Goal: Navigation & Orientation: Go to known website

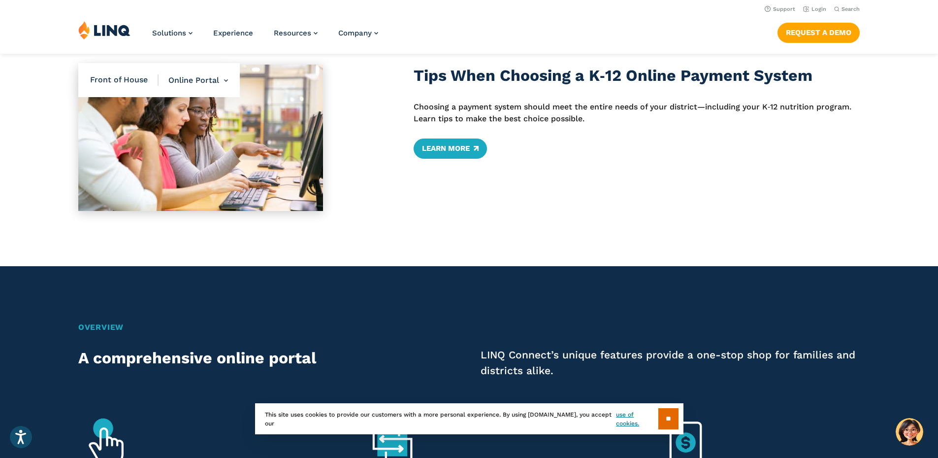
scroll to position [394, 0]
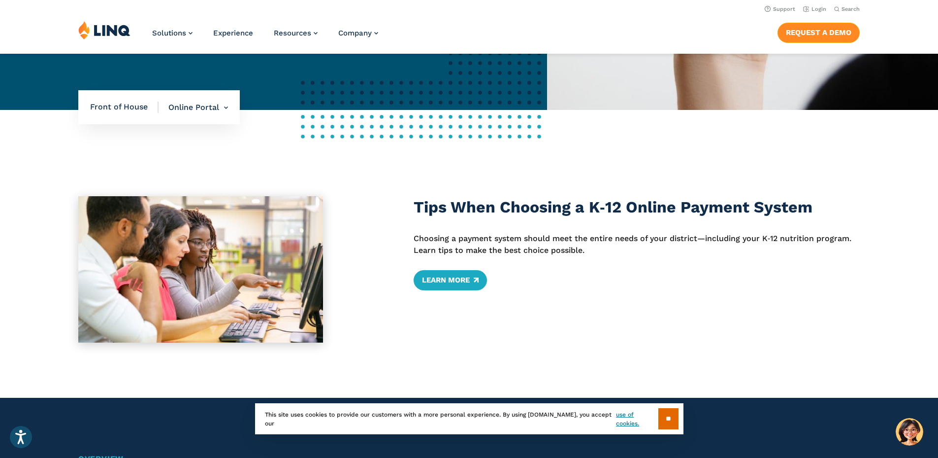
click at [812, 30] on link "Request a Demo" at bounding box center [819, 33] width 82 height 20
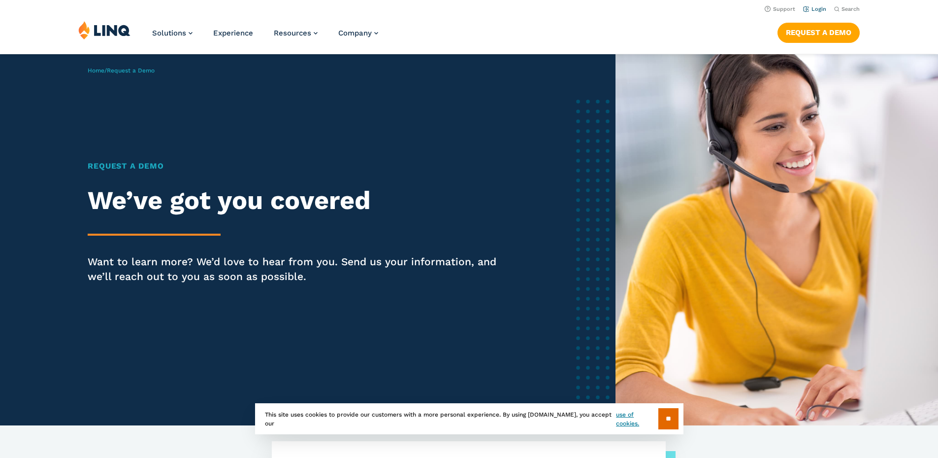
click at [814, 11] on link "Login" at bounding box center [814, 9] width 23 height 6
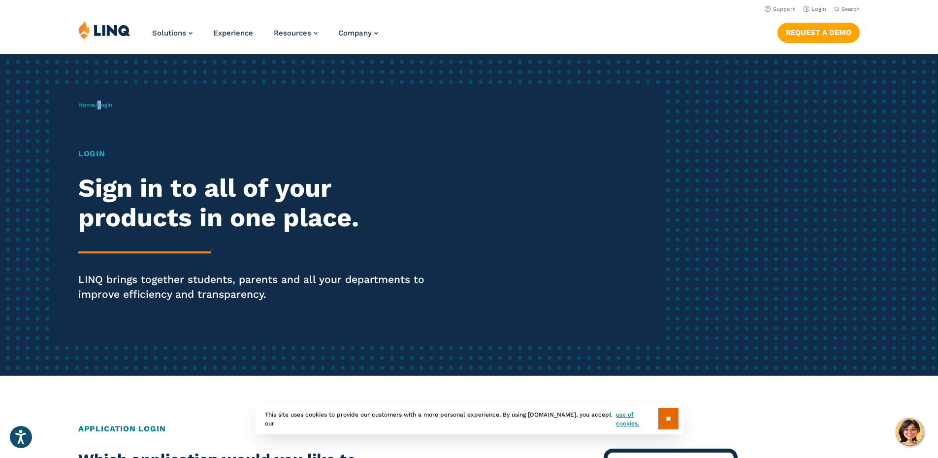
click at [104, 104] on span "Login" at bounding box center [105, 104] width 15 height 7
click at [111, 108] on p "Home / Login" at bounding box center [95, 104] width 34 height 9
click at [111, 105] on span "Login" at bounding box center [105, 104] width 15 height 7
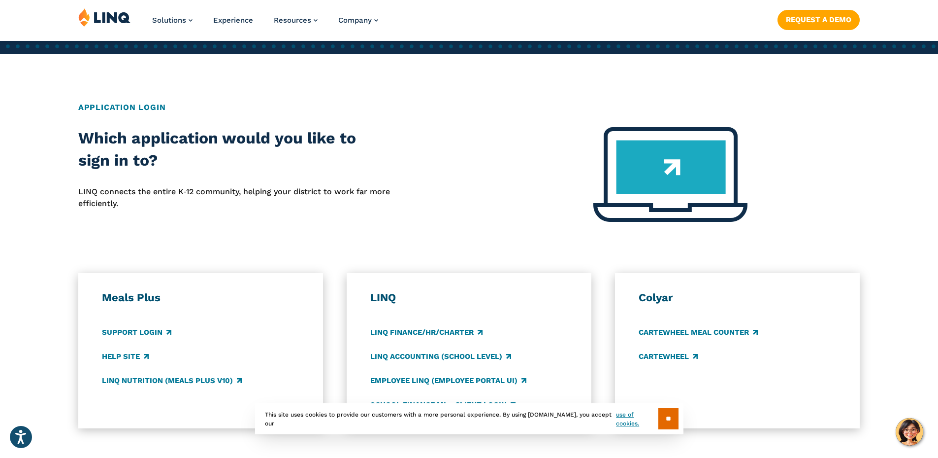
scroll to position [394, 0]
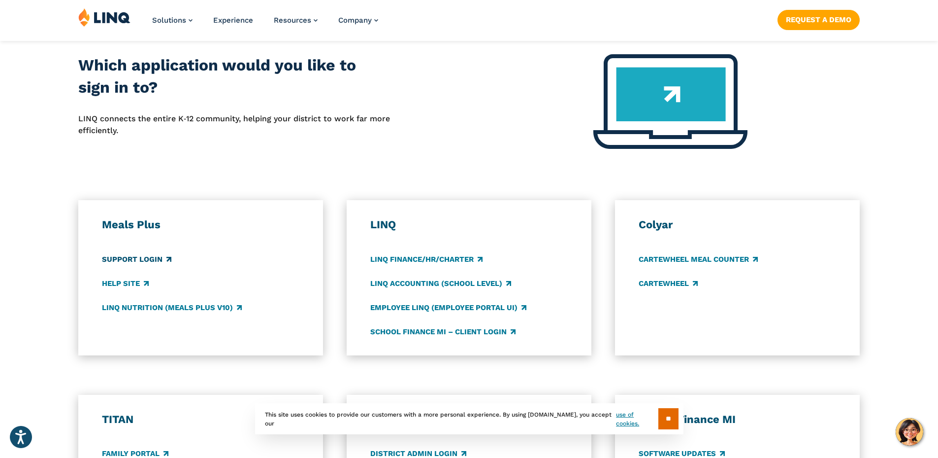
click at [141, 257] on link "Support Login" at bounding box center [136, 259] width 69 height 11
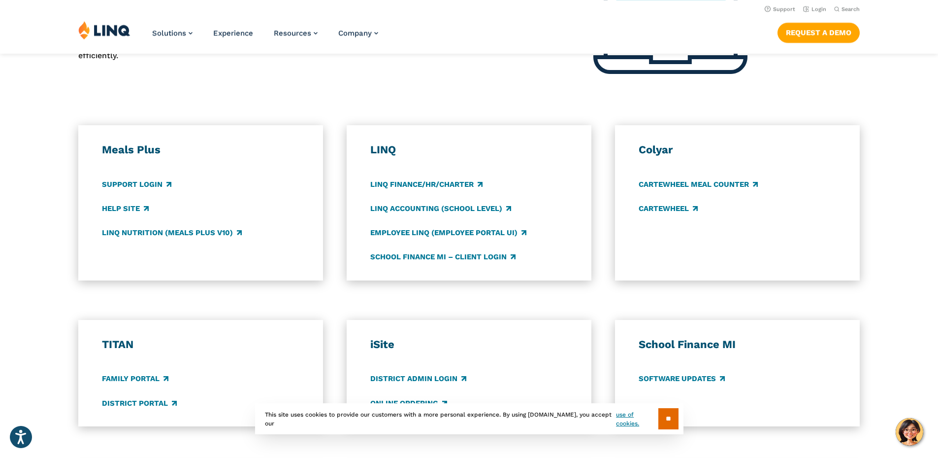
scroll to position [458, 0]
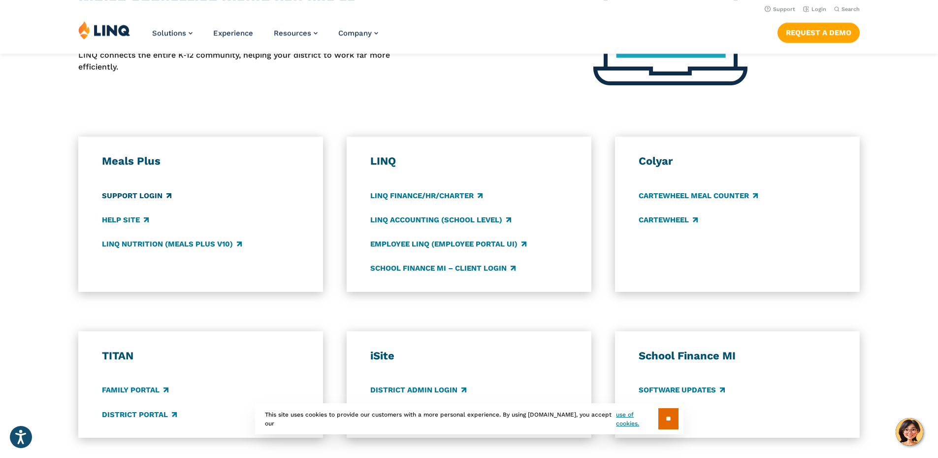
click at [125, 195] on link "Support Login" at bounding box center [136, 195] width 69 height 11
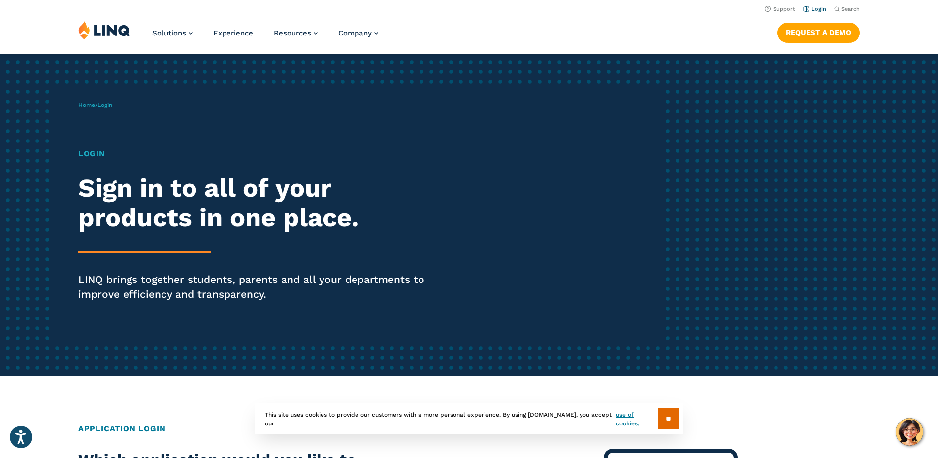
click at [812, 7] on link "Login" at bounding box center [814, 9] width 23 height 6
click at [815, 7] on link "Login" at bounding box center [814, 9] width 23 height 6
click at [101, 108] on span "Login" at bounding box center [105, 104] width 15 height 7
click at [92, 156] on h1 "Login" at bounding box center [259, 154] width 362 height 12
click at [814, 6] on link "Login" at bounding box center [814, 9] width 23 height 6
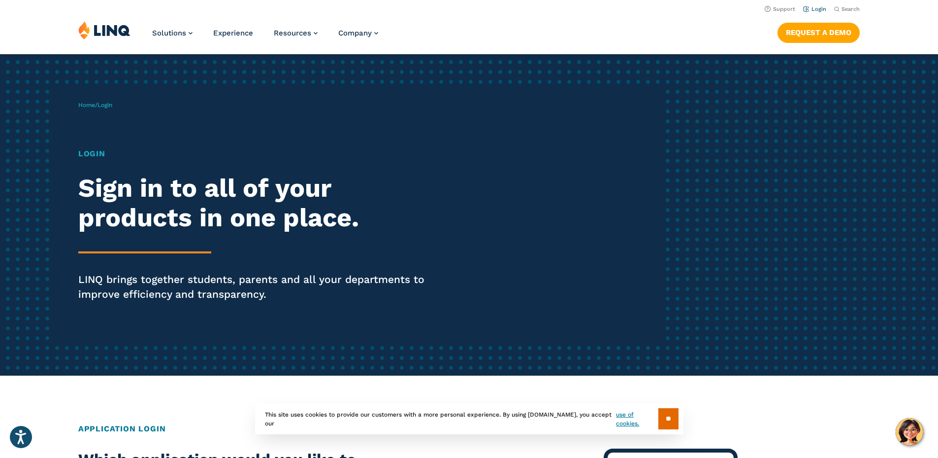
click at [813, 9] on link "Login" at bounding box center [814, 9] width 23 height 6
click at [109, 107] on span "Login" at bounding box center [105, 104] width 15 height 7
click at [809, 6] on link "Login" at bounding box center [814, 9] width 23 height 6
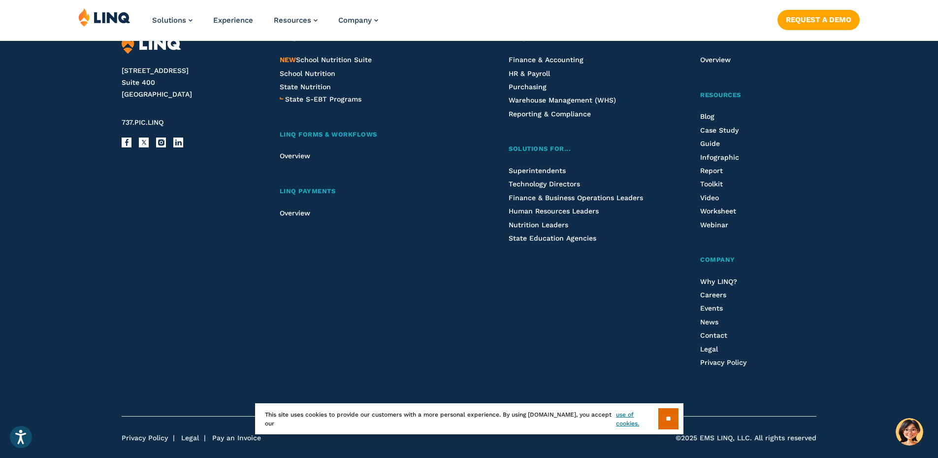
scroll to position [1114, 0]
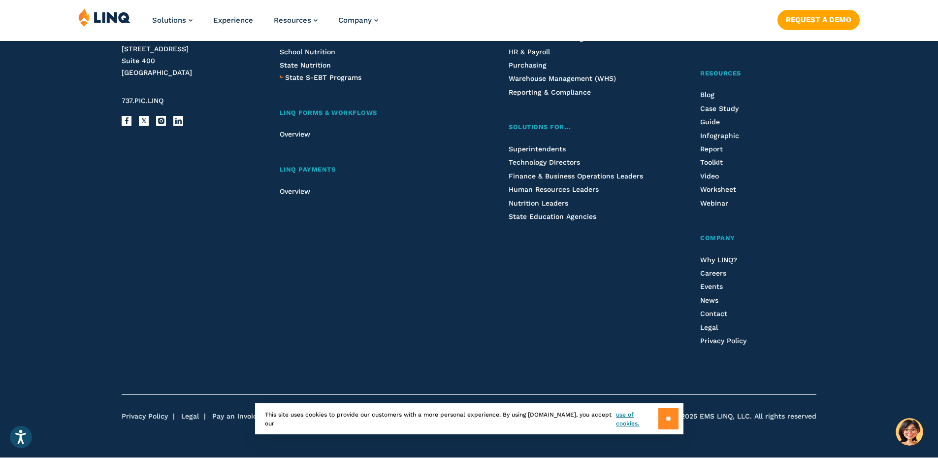
click at [665, 421] on input "**" at bounding box center [669, 418] width 20 height 21
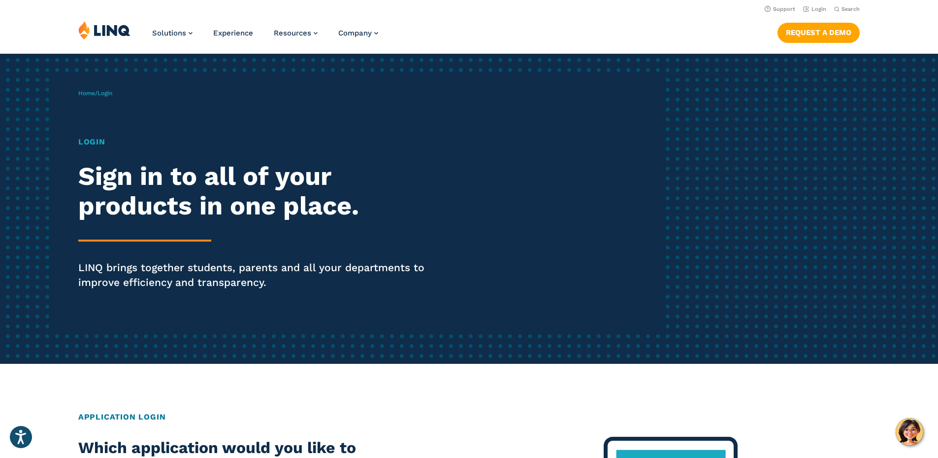
scroll to position [0, 0]
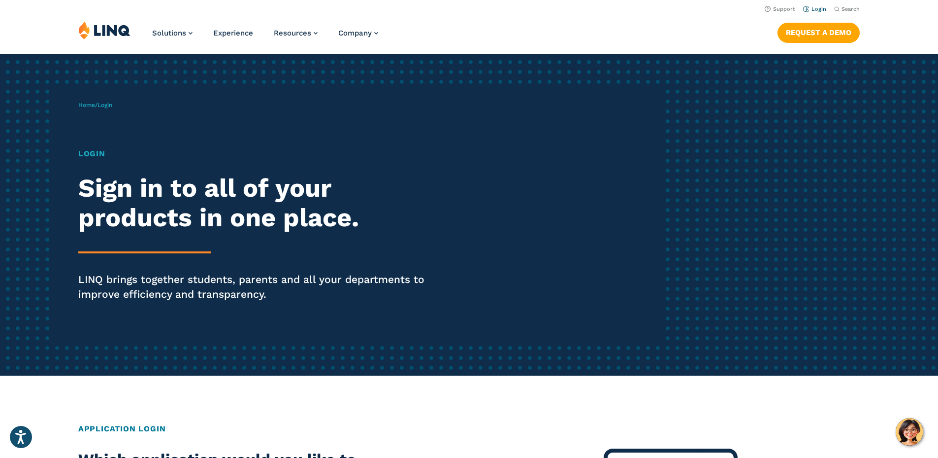
click at [811, 7] on link "Login" at bounding box center [814, 9] width 23 height 6
click at [813, 12] on link "Login" at bounding box center [814, 9] width 23 height 6
click at [810, 13] on li "Login" at bounding box center [814, 8] width 23 height 11
click at [814, 8] on link "Login" at bounding box center [814, 9] width 23 height 6
drag, startPoint x: 0, startPoint y: 0, endPoint x: 814, endPoint y: 8, distance: 813.9
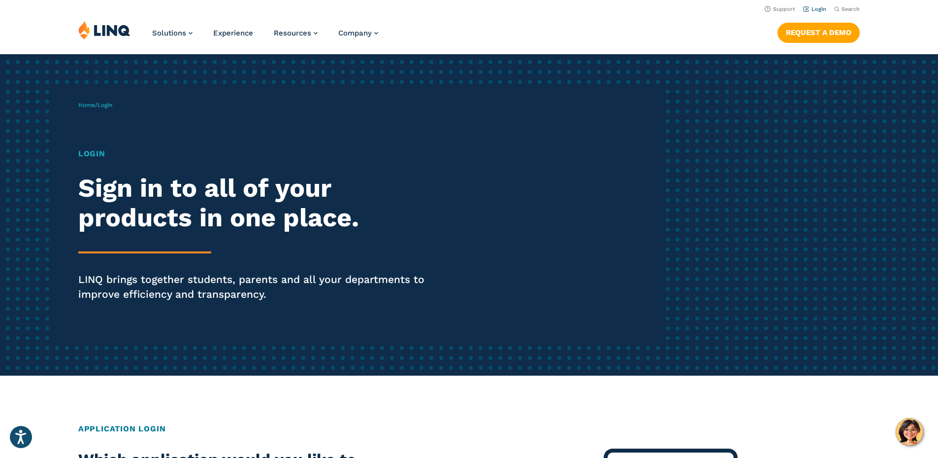
click at [814, 8] on link "Login" at bounding box center [814, 9] width 23 height 6
